Goal: Transaction & Acquisition: Download file/media

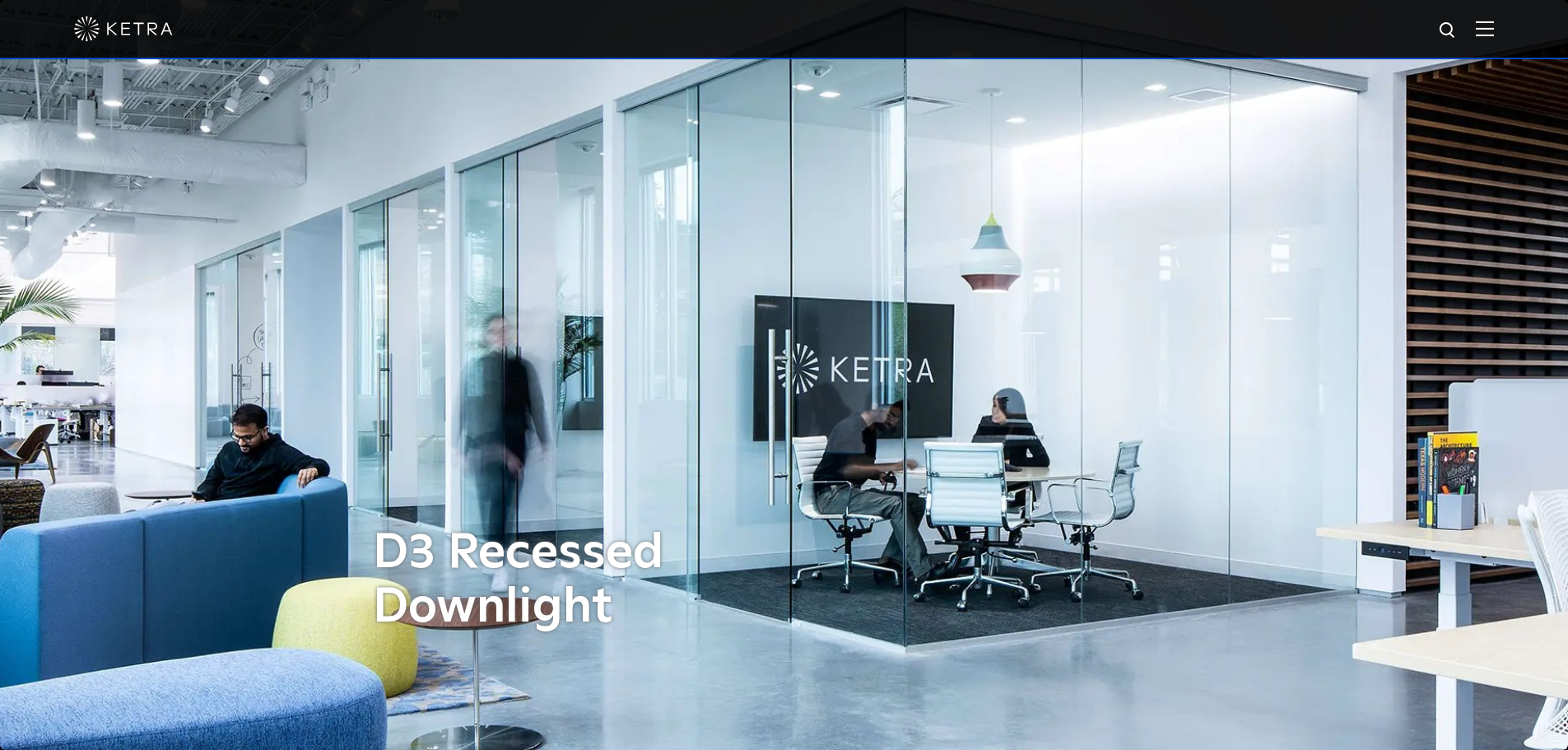
click at [1494, 36] on img at bounding box center [1485, 28] width 18 height 16
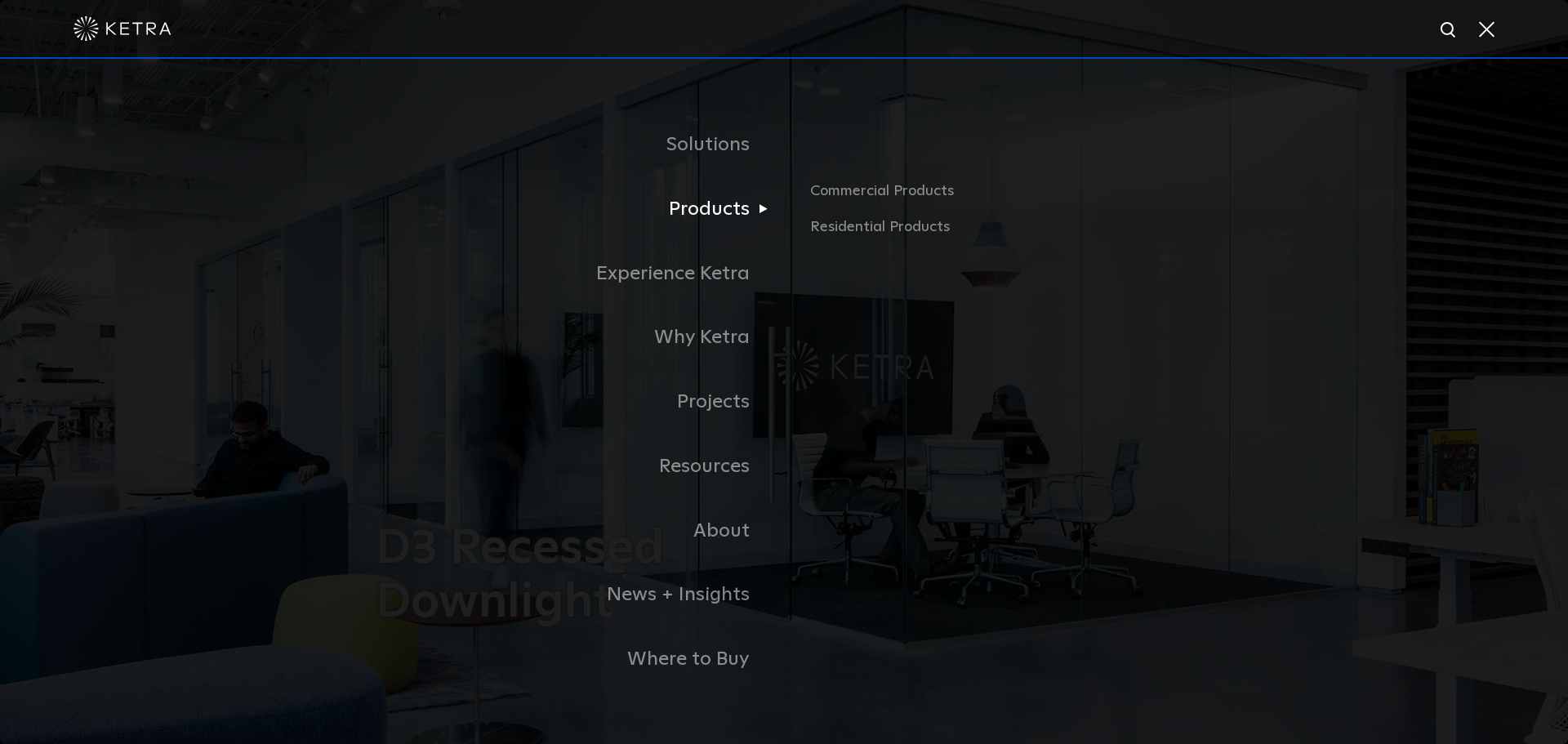
click at [696, 215] on link "Products" at bounding box center [580, 208] width 408 height 64
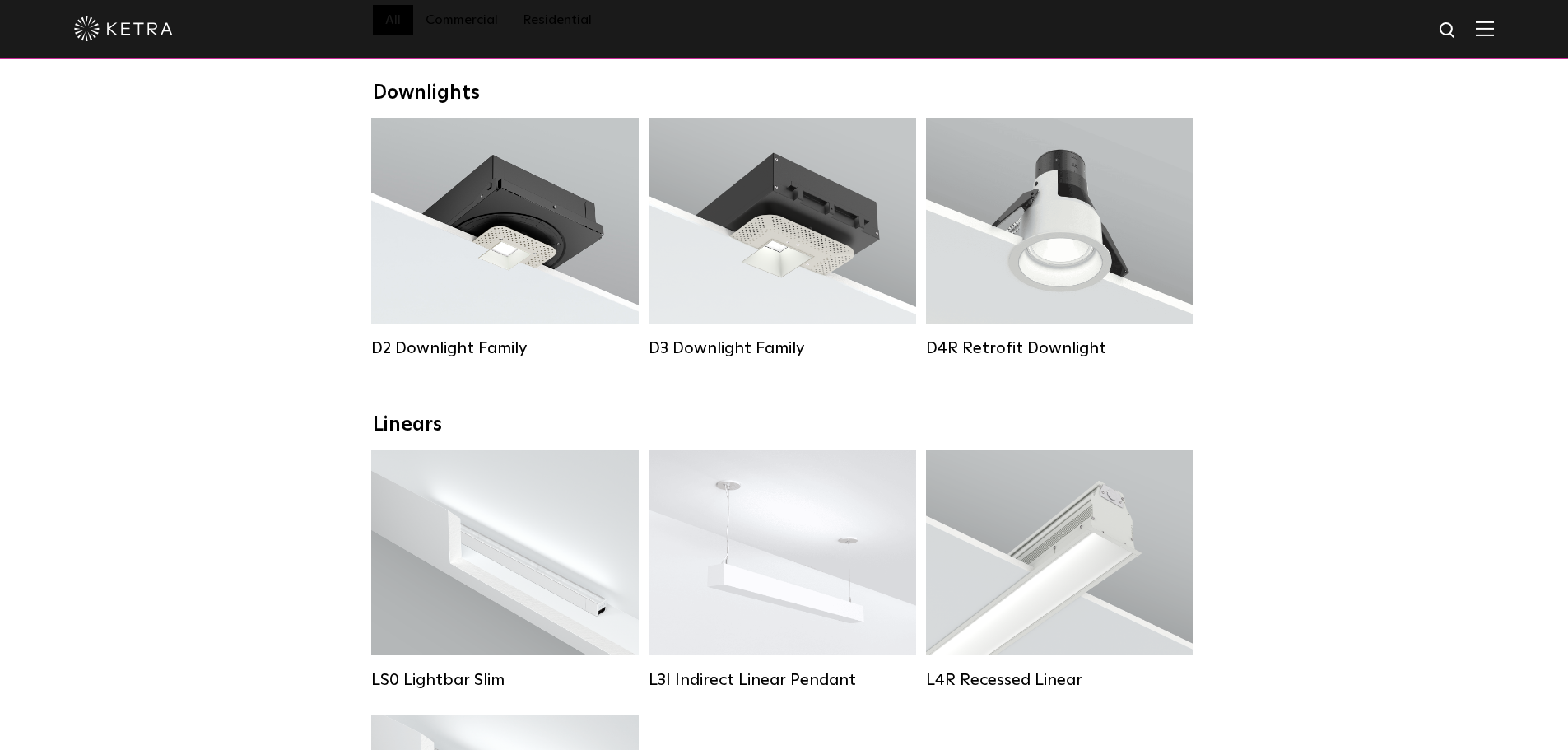
scroll to position [247, 0]
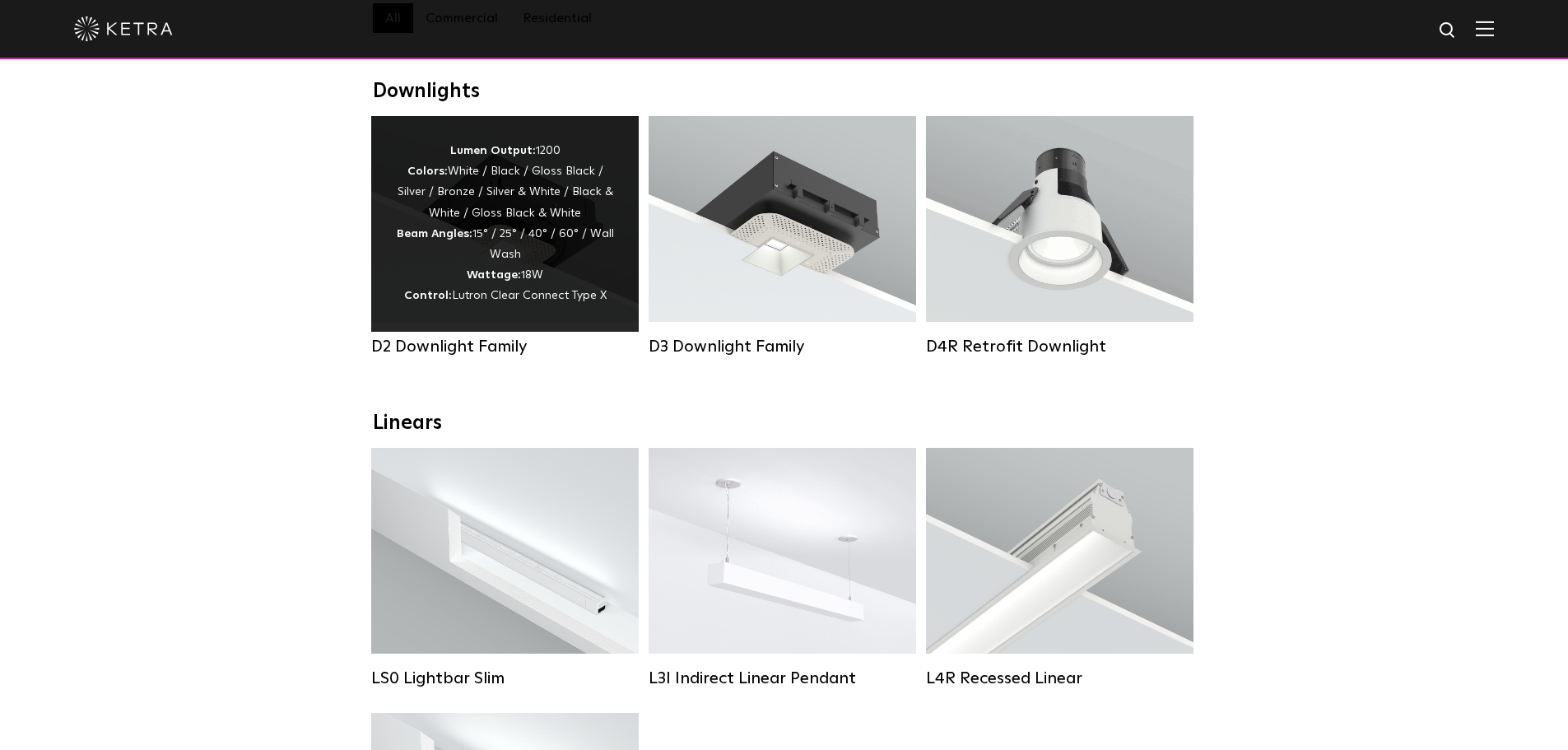
click at [508, 224] on div "Lumen Output: 1200 Colors: White / Black / Gloss Black / Silver / Bronze / Silv…" at bounding box center [505, 224] width 218 height 167
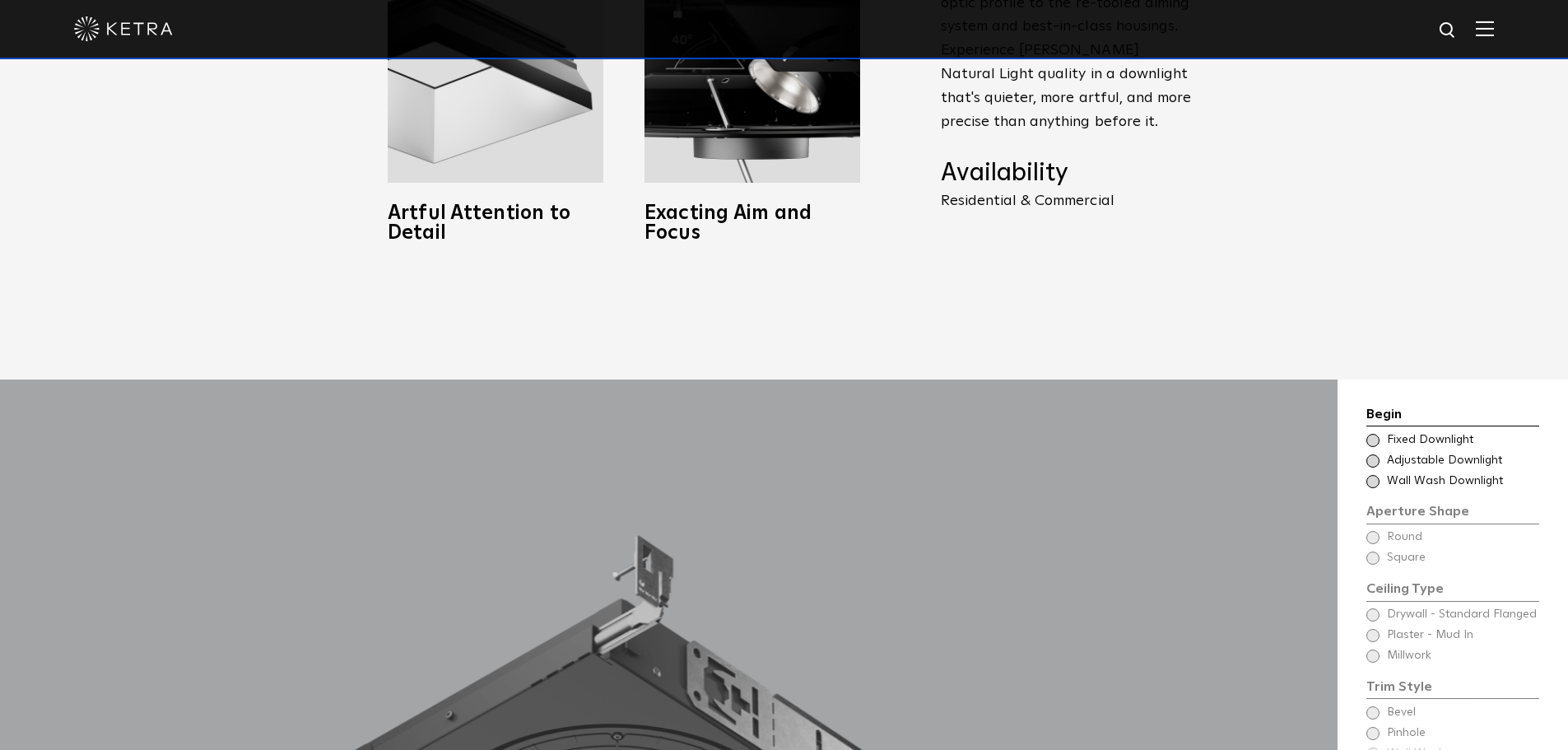
scroll to position [1317, 0]
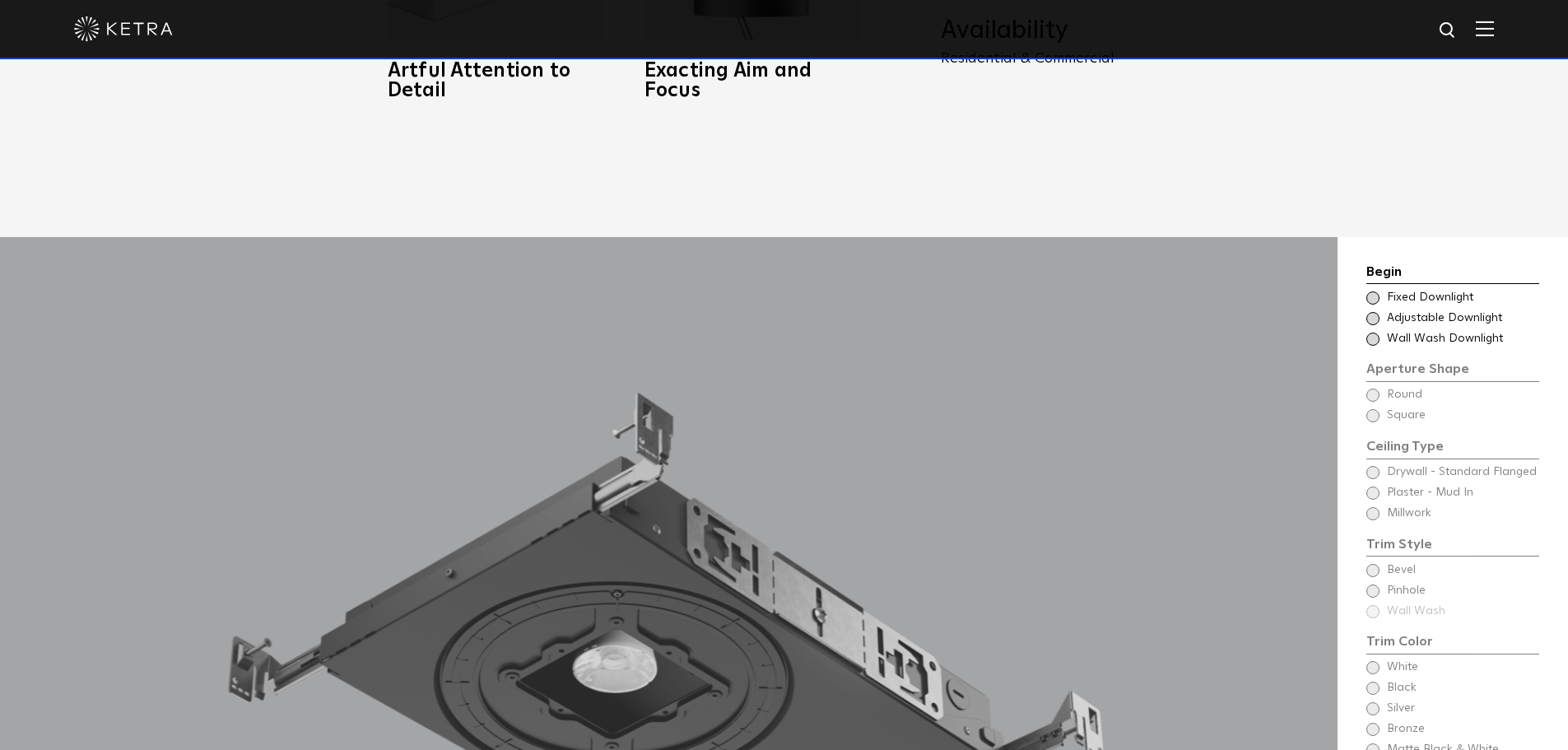
click at [1412, 331] on span "Wall Wash Downlight" at bounding box center [1463, 339] width 151 height 17
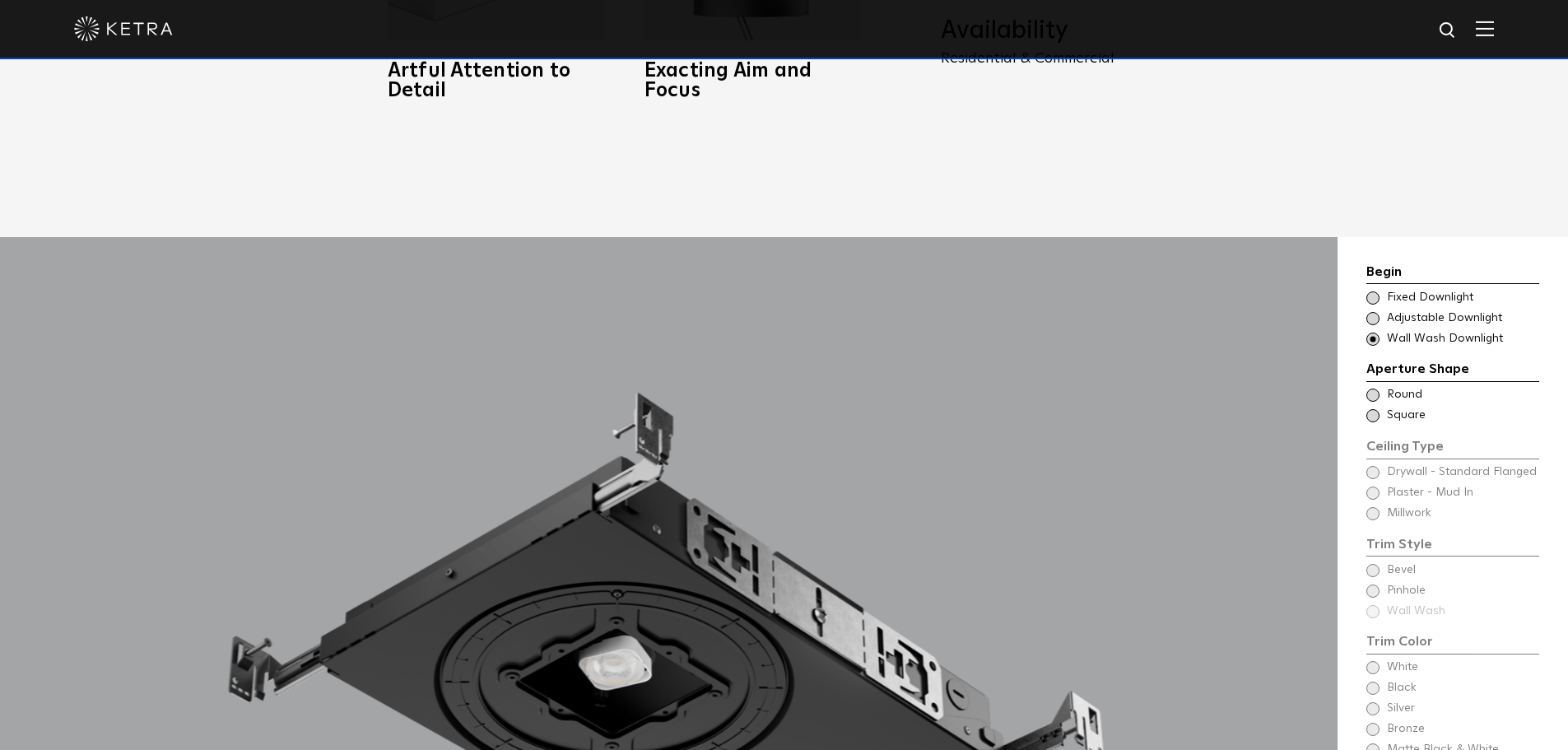
click at [1393, 387] on span "Round" at bounding box center [1463, 395] width 151 height 17
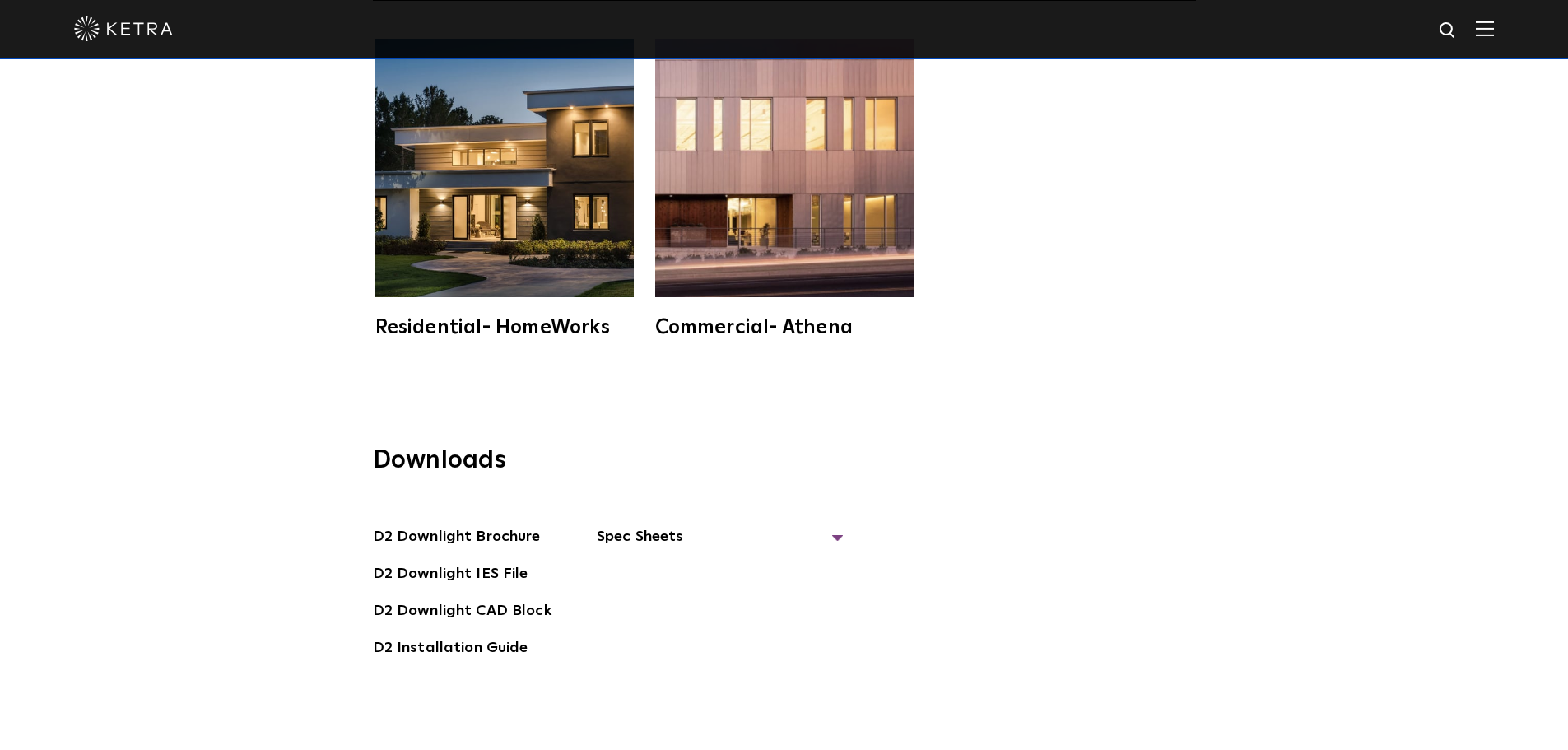
scroll to position [4691, 0]
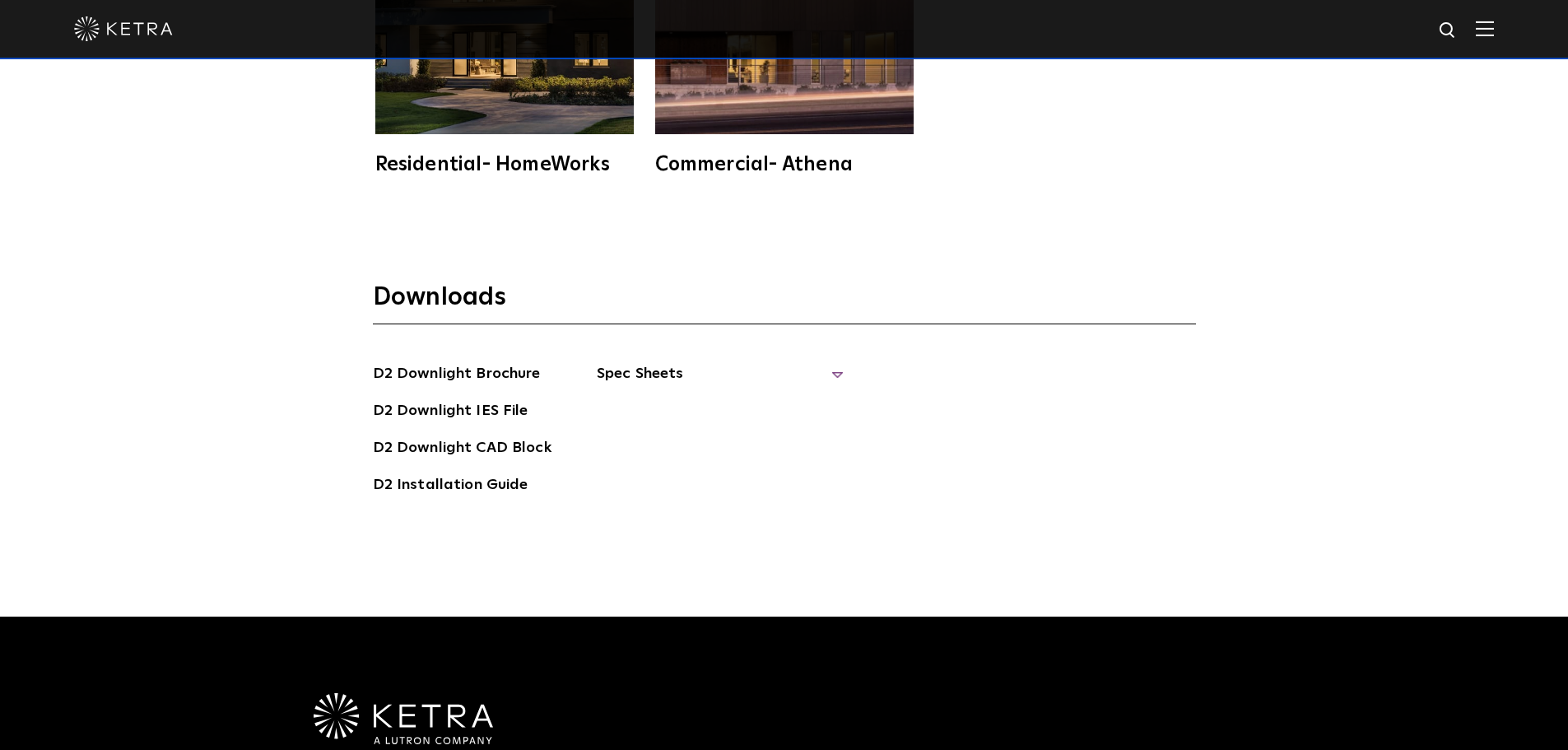
click at [708, 363] on span "Spec Sheets" at bounding box center [720, 380] width 247 height 36
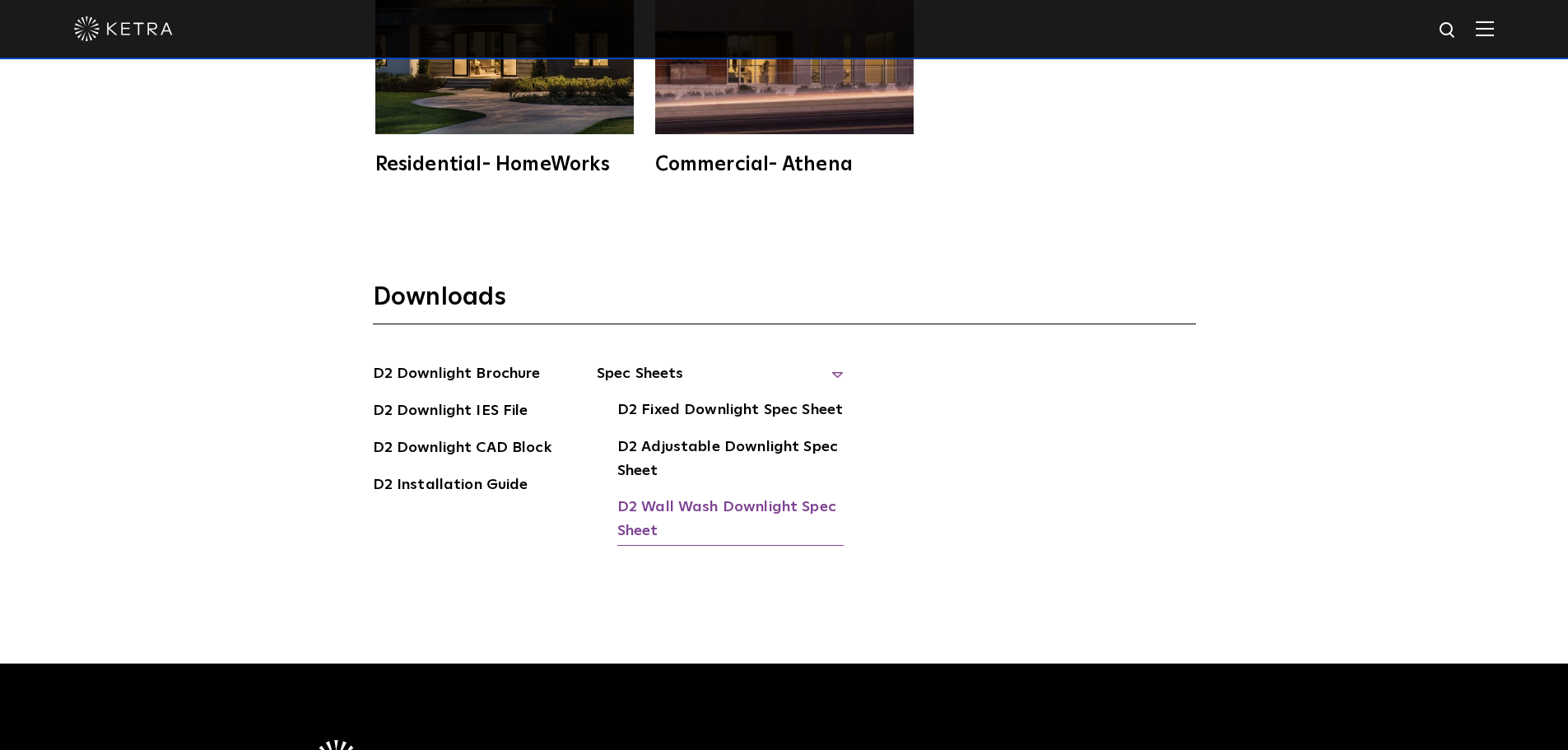
click at [690, 496] on link "D2 Wall Wash Downlight Spec Sheet" at bounding box center [729, 520] width 226 height 51
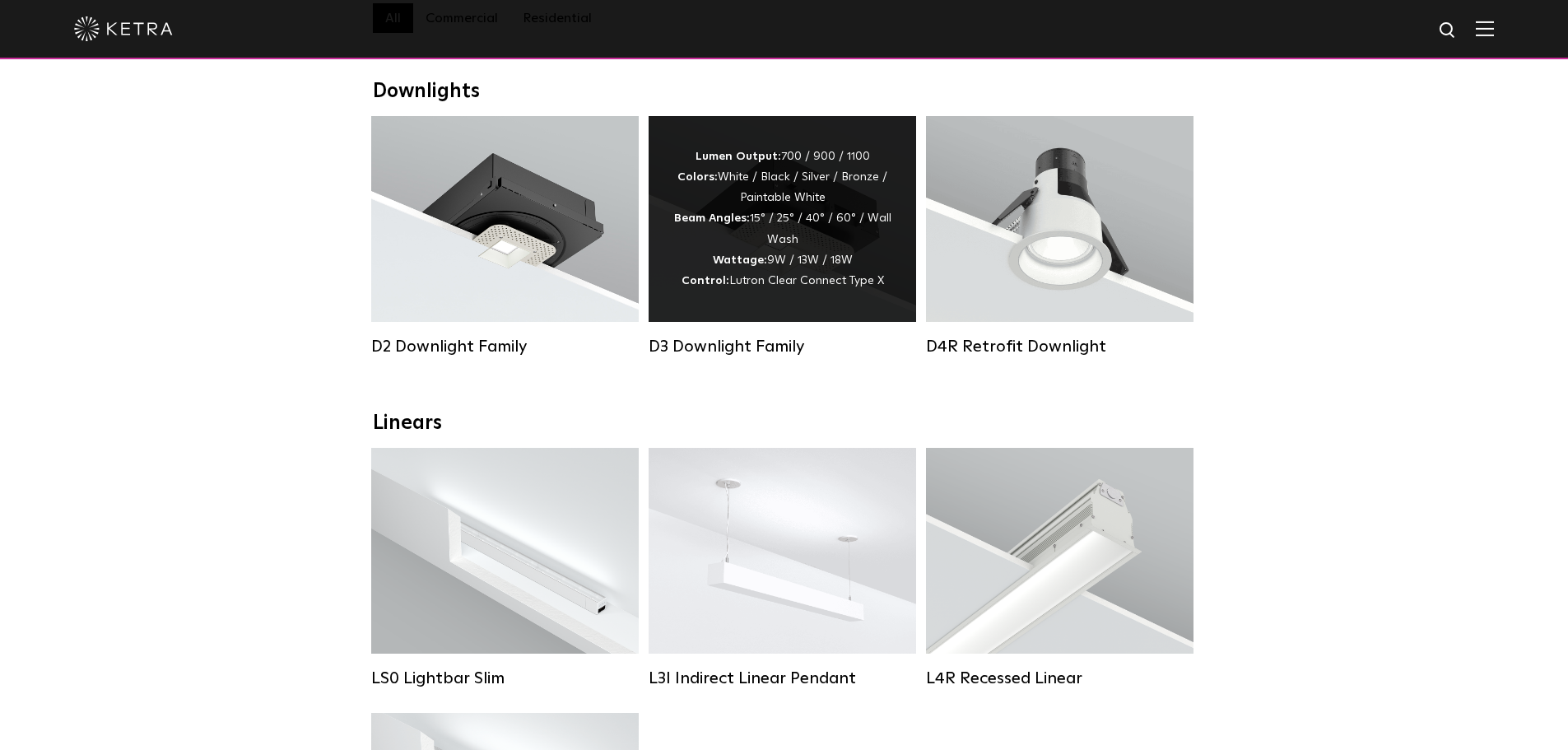
click at [835, 238] on div "Lumen Output: 700 / 900 / 1100 Colors: White / Black / Silver / Bronze / Painta…" at bounding box center [783, 218] width 218 height 145
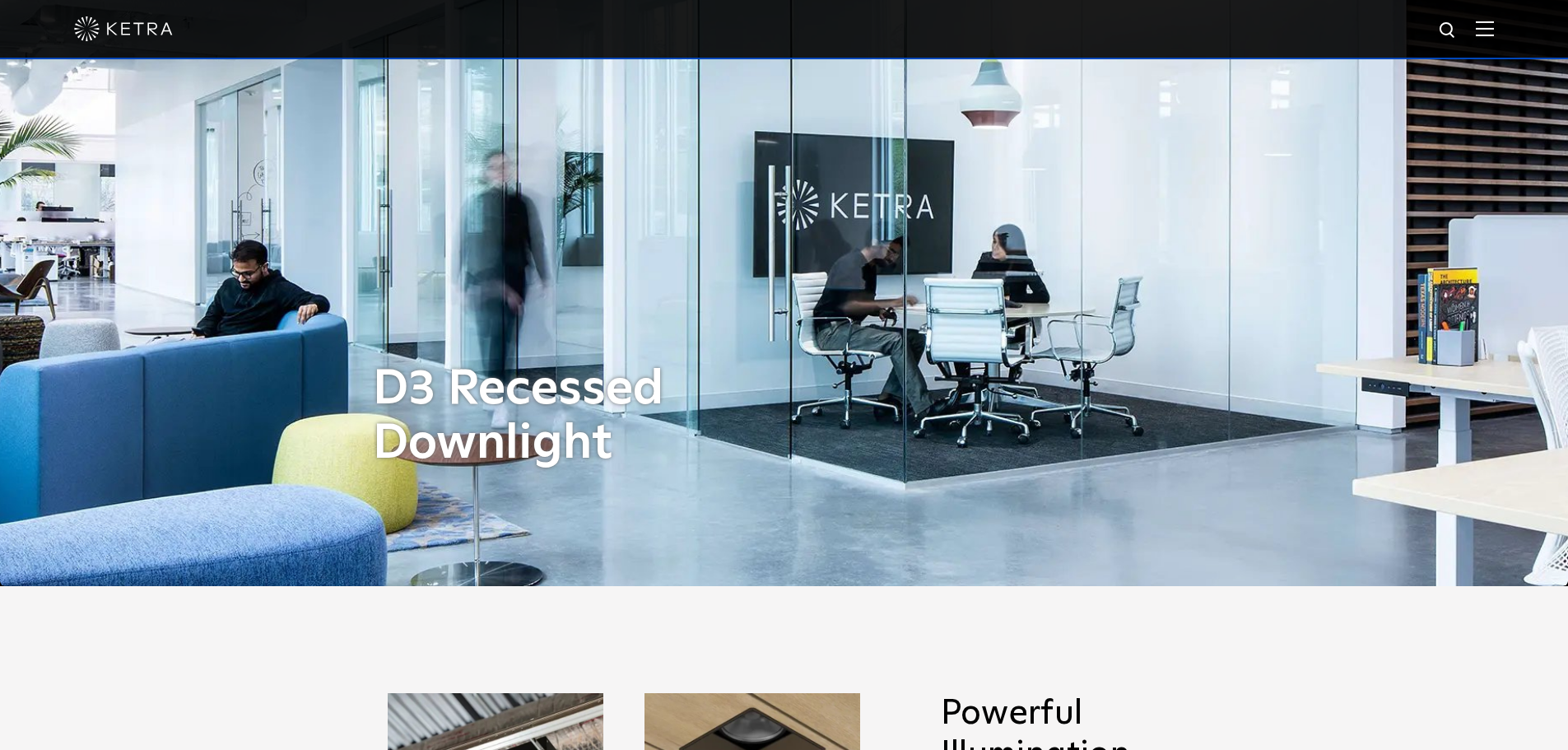
scroll to position [82, 0]
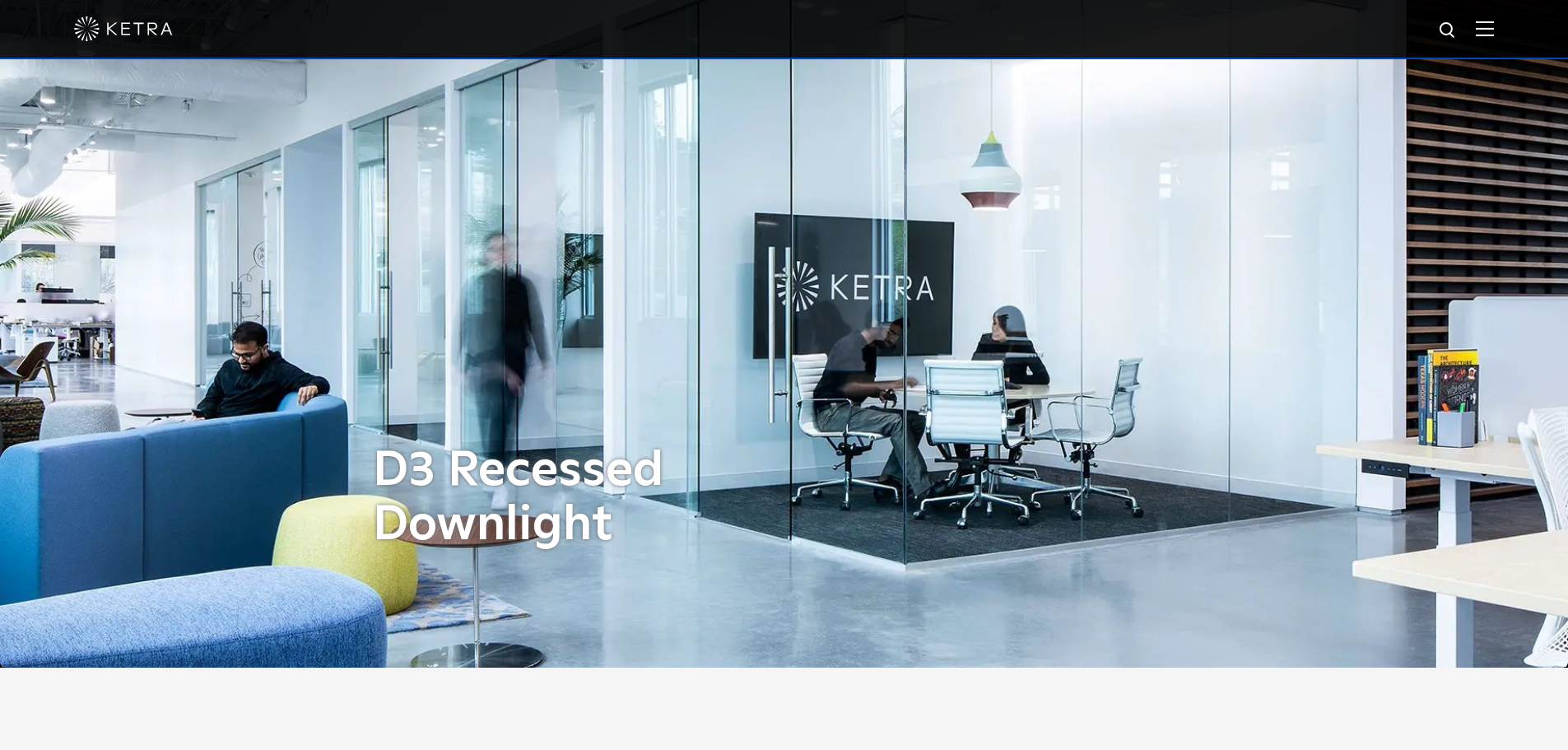
click at [1494, 33] on img at bounding box center [1485, 28] width 18 height 16
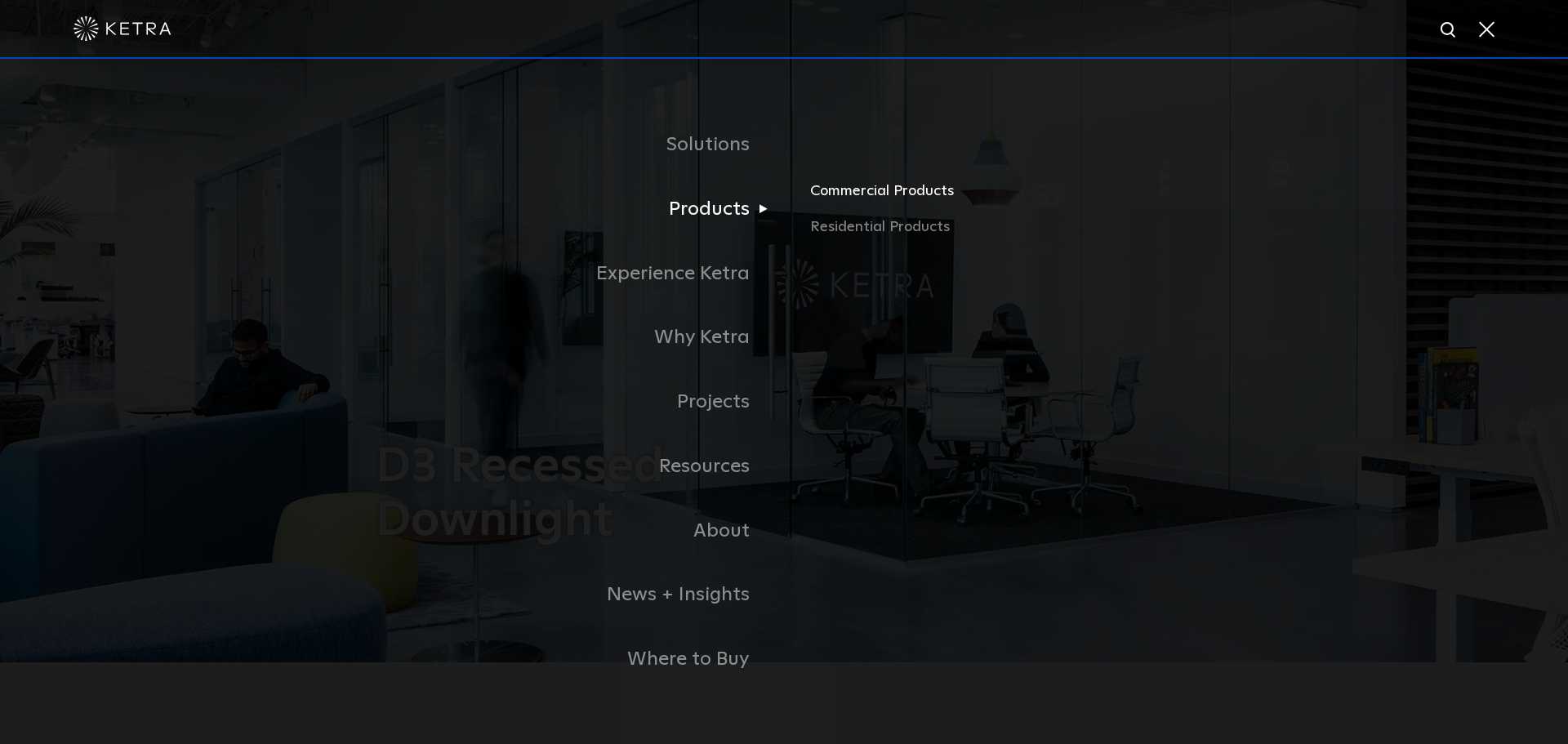
click at [863, 195] on link "Commercial Products" at bounding box center [1001, 197] width 383 height 36
